Goal: Transaction & Acquisition: Purchase product/service

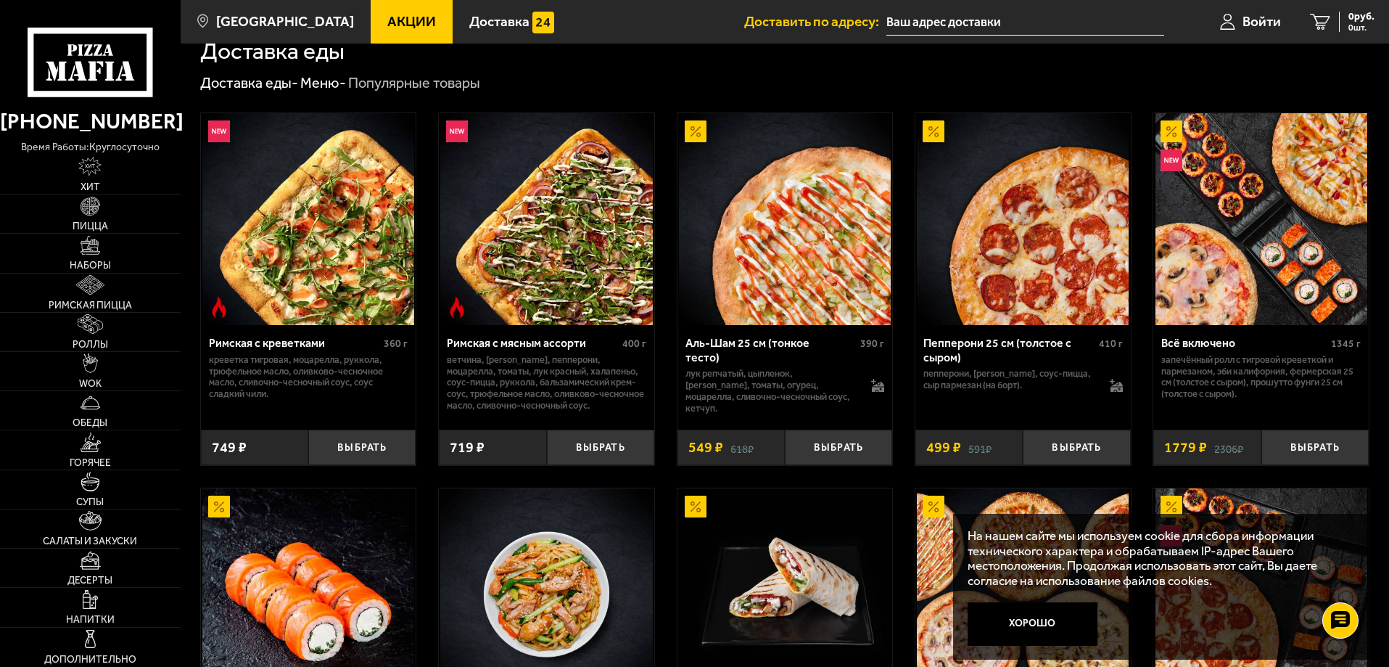
scroll to position [435, 0]
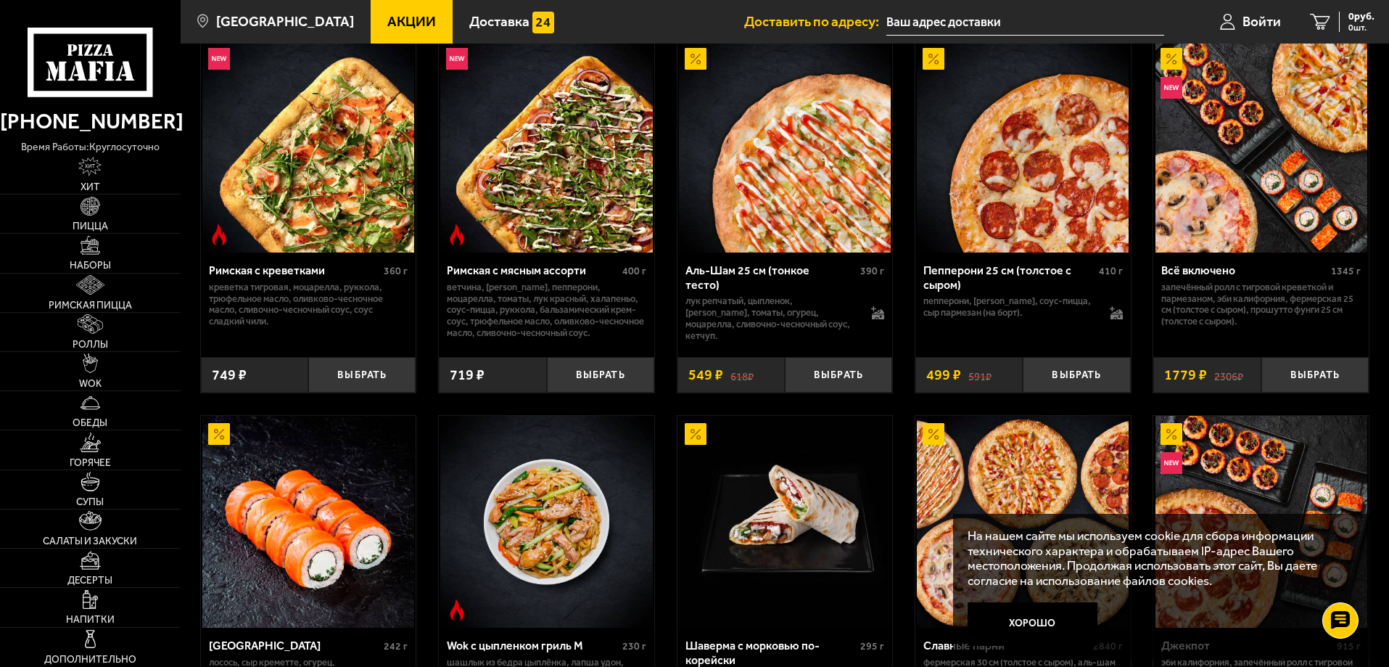
click at [1271, 182] on img at bounding box center [1262, 147] width 212 height 212
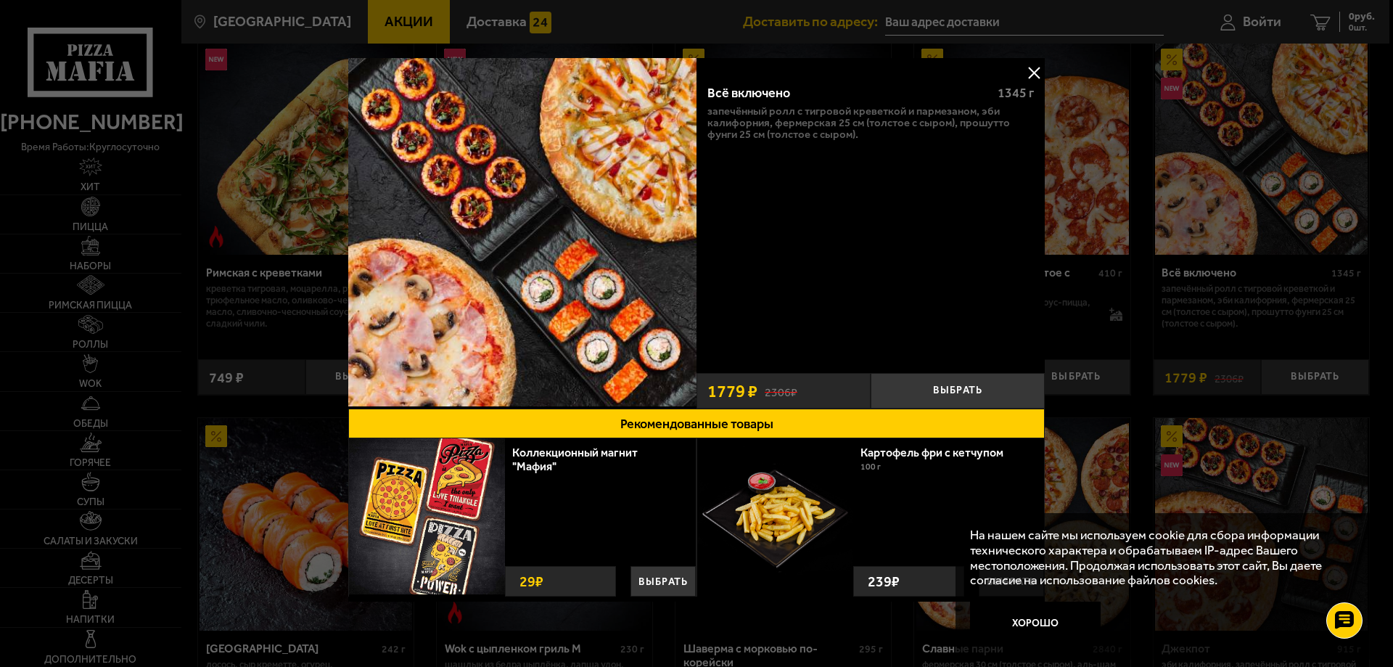
click at [1032, 69] on button at bounding box center [1034, 73] width 22 height 22
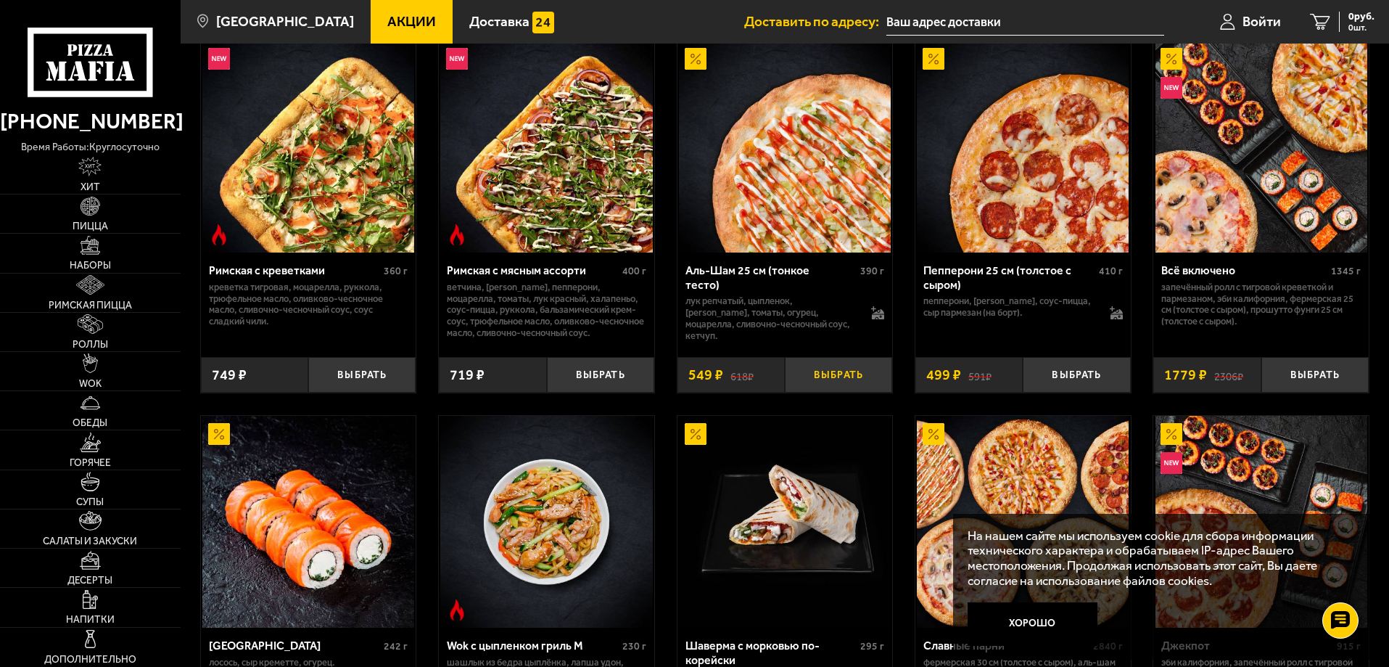
click at [841, 365] on button "Выбрать" at bounding box center [838, 375] width 107 height 36
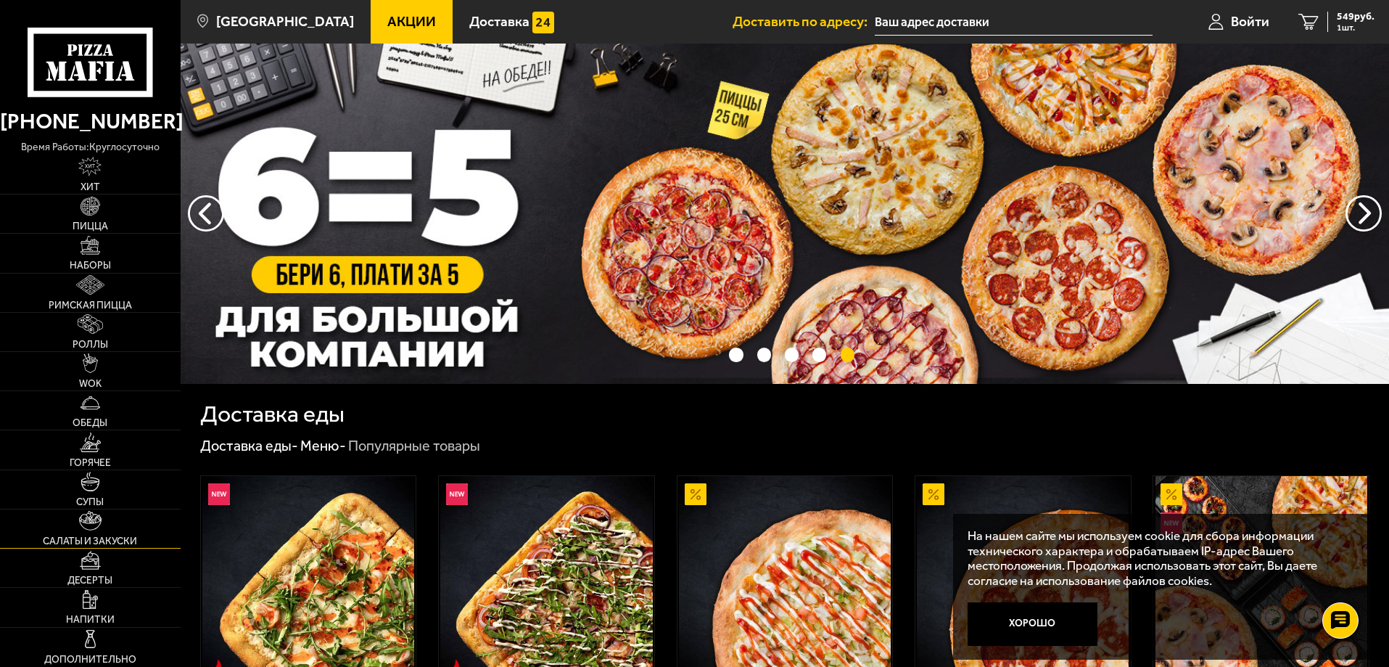
click at [97, 524] on img at bounding box center [90, 521] width 22 height 20
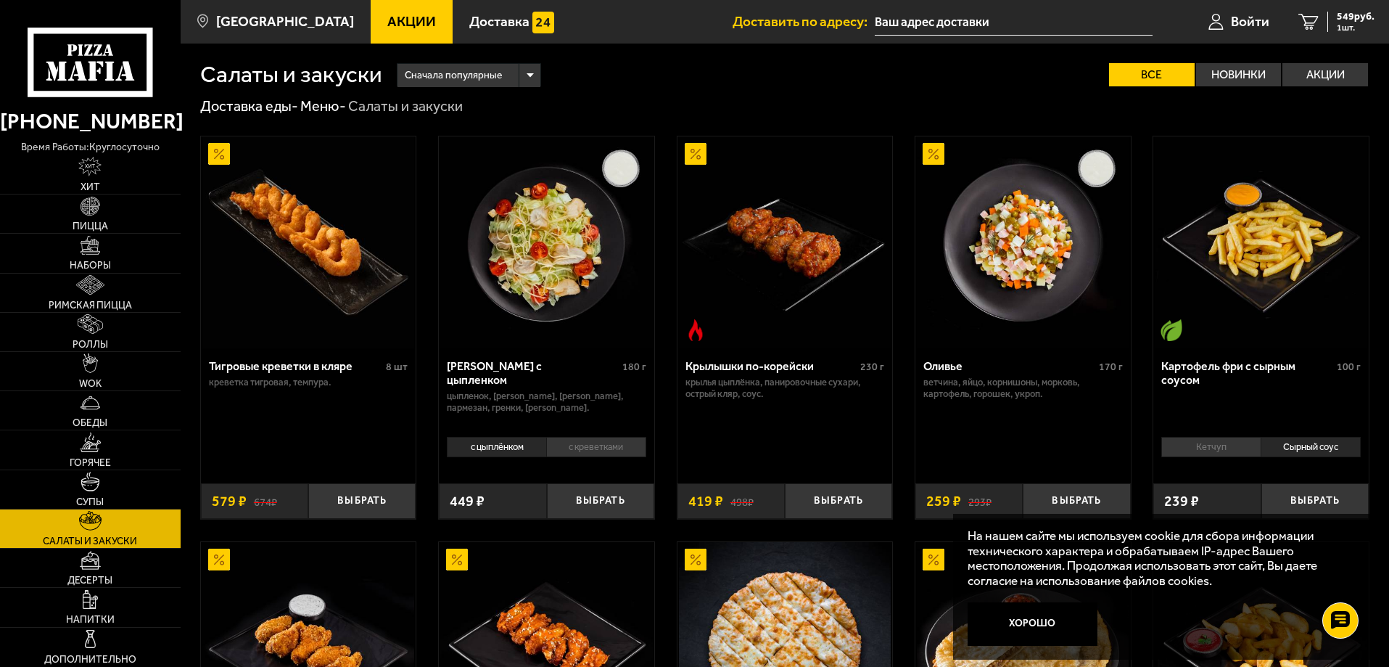
click at [1270, 109] on div "Доставка еды - Меню - Салаты и закуски" at bounding box center [785, 106] width 1170 height 19
